Goal: Book appointment/travel/reservation

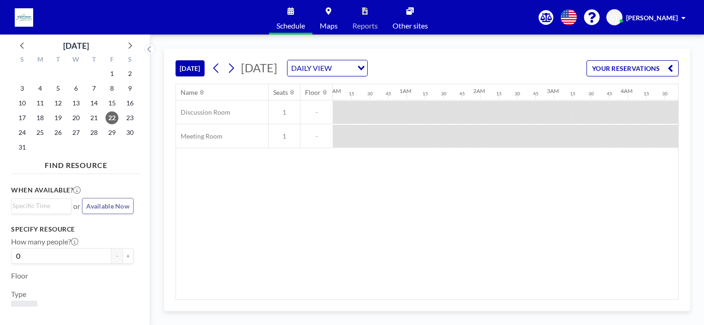
scroll to position [0, 1161]
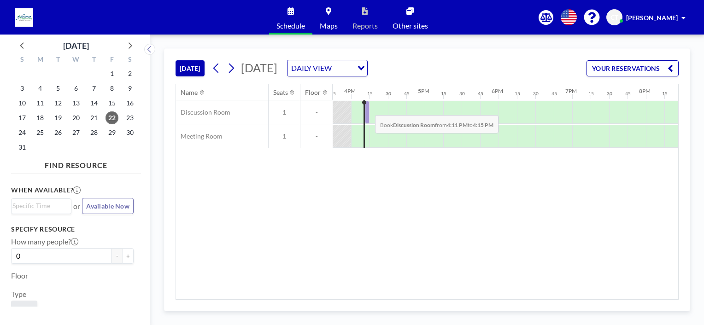
click at [368, 108] on div at bounding box center [367, 112] width 5 height 23
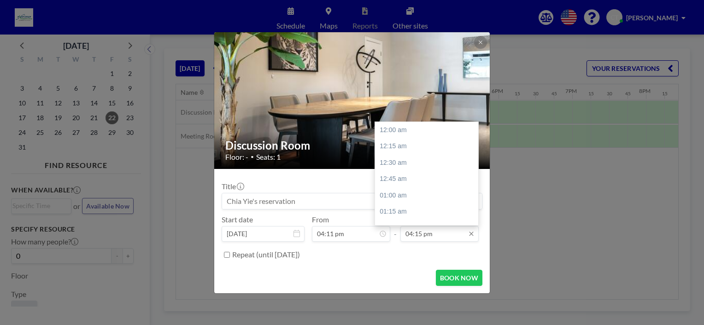
click at [433, 229] on input "04:15 pm" at bounding box center [439, 234] width 78 height 16
click at [409, 148] on div "04:30 pm" at bounding box center [429, 146] width 108 height 17
type input "04:30 pm"
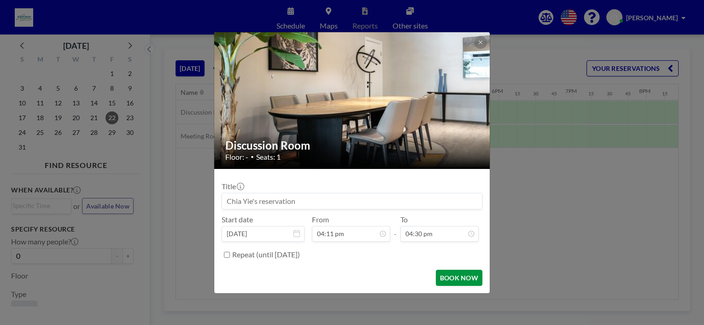
scroll to position [1083, 0]
click at [448, 283] on button "BOOK NOW" at bounding box center [459, 278] width 47 height 16
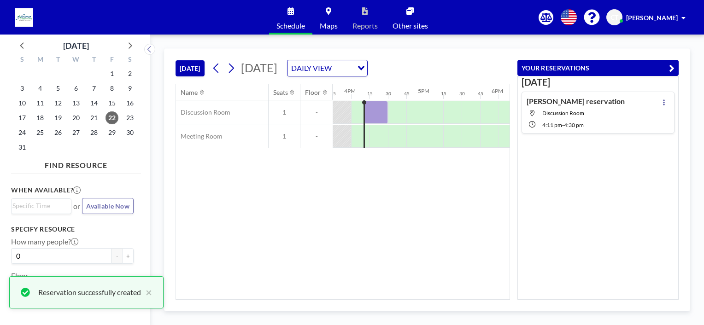
click at [573, 108] on div "[PERSON_NAME] reservation Discussion Room 4:11 PM - 4:30 PM" at bounding box center [576, 113] width 98 height 32
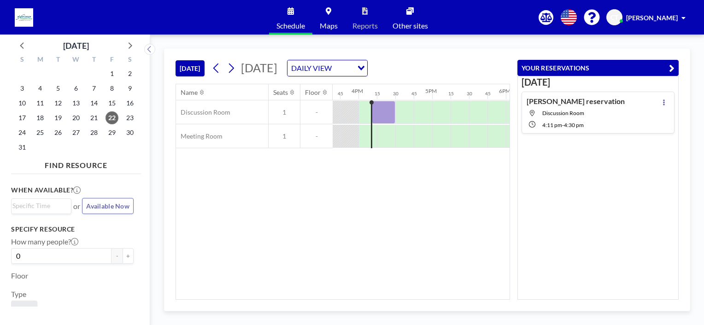
scroll to position [0, 1161]
click at [662, 103] on icon at bounding box center [664, 103] width 4 height 6
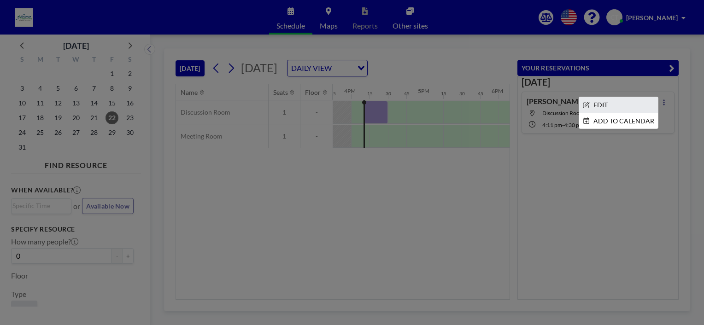
click at [628, 107] on li "EDIT" at bounding box center [618, 105] width 79 height 16
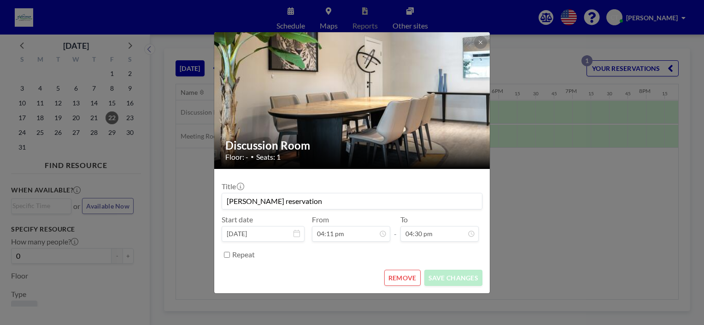
click at [400, 278] on button "REMOVE" at bounding box center [402, 278] width 36 height 16
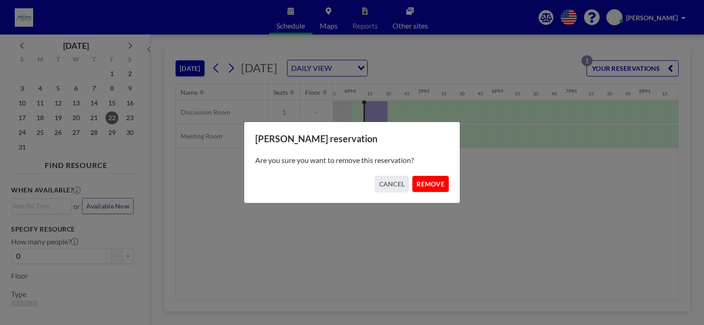
click at [433, 188] on button "REMOVE" at bounding box center [430, 184] width 36 height 16
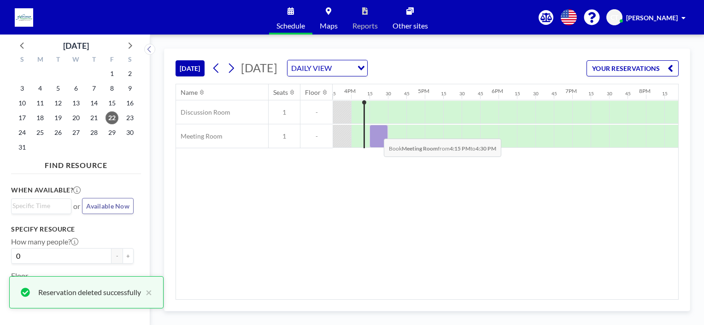
click at [377, 131] on div at bounding box center [379, 136] width 18 height 23
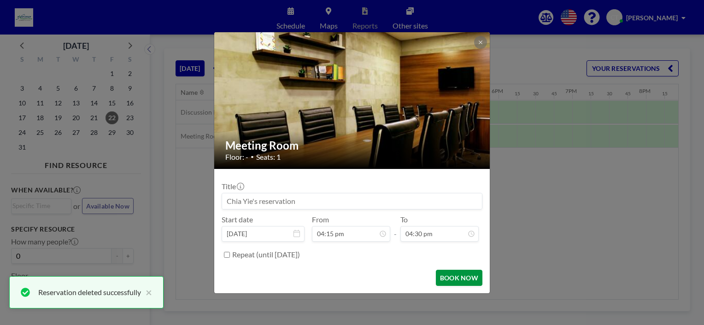
click at [468, 283] on button "BOOK NOW" at bounding box center [459, 278] width 47 height 16
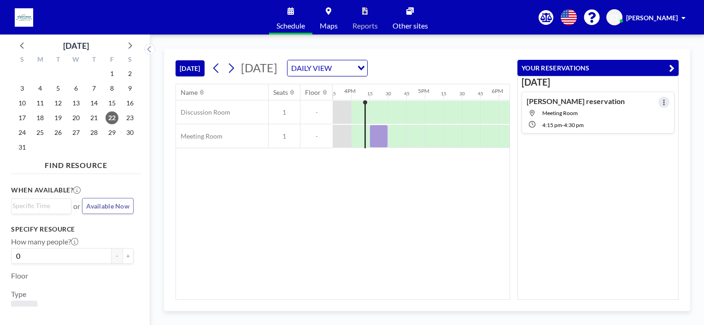
click at [659, 101] on button at bounding box center [664, 102] width 11 height 11
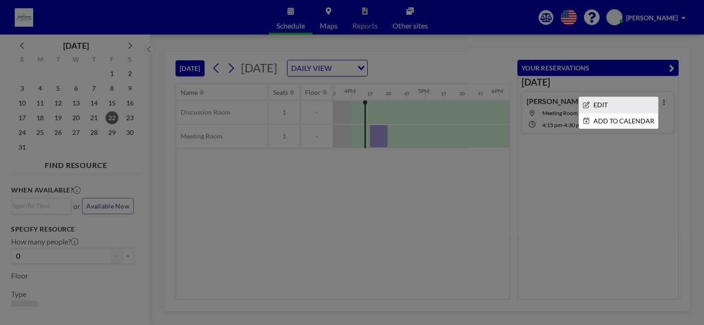
click at [621, 106] on li "EDIT" at bounding box center [618, 105] width 79 height 16
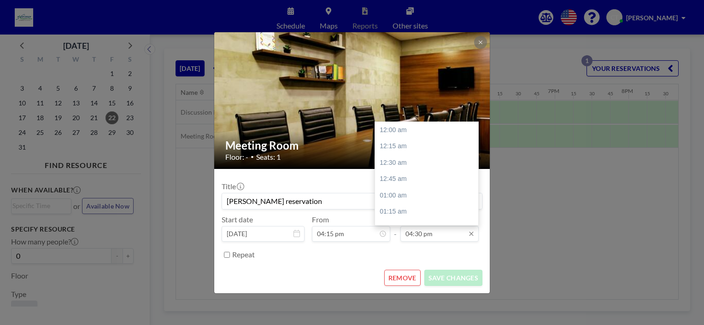
scroll to position [0, 1180]
click at [436, 239] on input "04:30 pm" at bounding box center [439, 234] width 78 height 16
click at [424, 158] on div "05:00 pm" at bounding box center [429, 162] width 108 height 17
type input "05:00 pm"
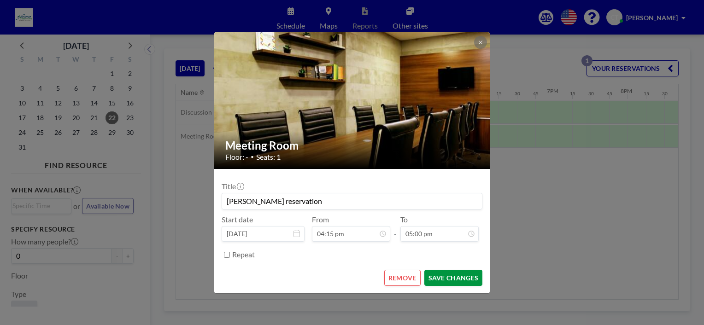
click at [442, 275] on button "SAVE CHANGES" at bounding box center [453, 278] width 58 height 16
